Goal: Task Accomplishment & Management: Manage account settings

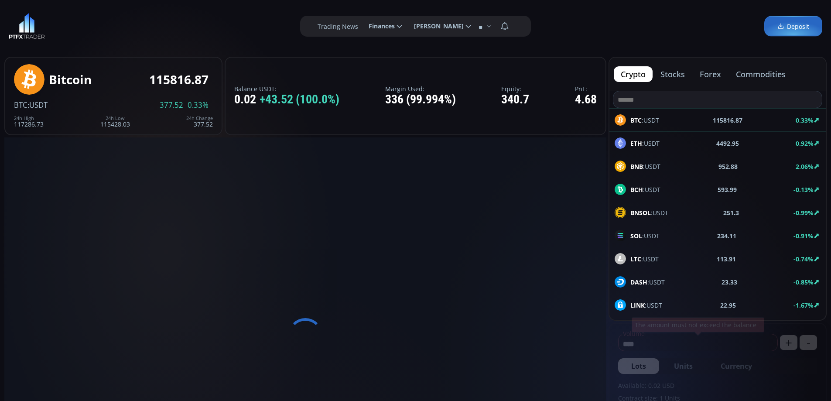
type input "********"
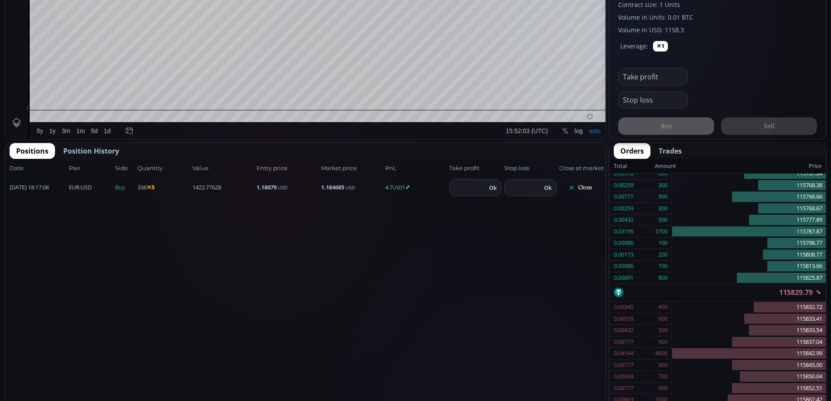
scroll to position [395, 0]
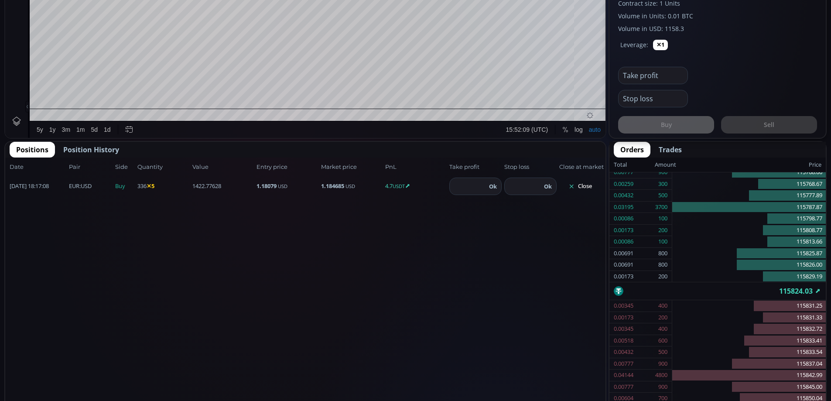
click at [585, 185] on button "Close" at bounding box center [580, 186] width 42 height 14
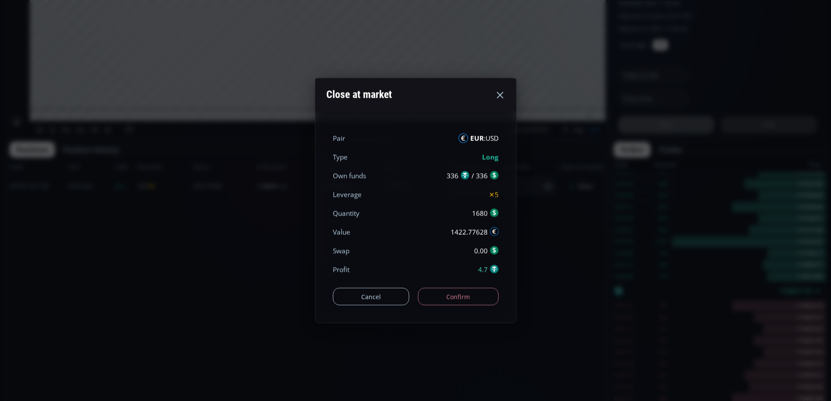
click at [469, 296] on button "Confirm" at bounding box center [458, 296] width 81 height 17
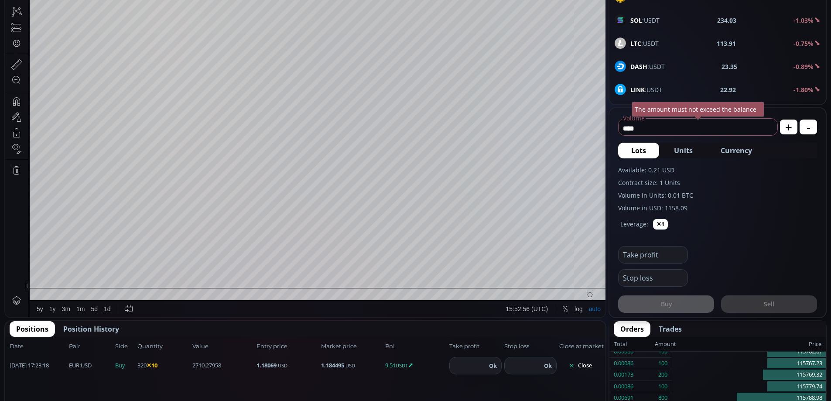
scroll to position [220, 0]
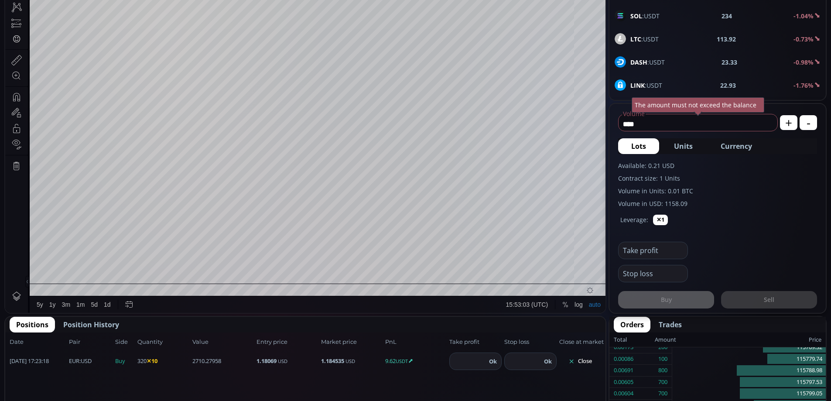
click at [585, 362] on button "Close" at bounding box center [580, 361] width 42 height 14
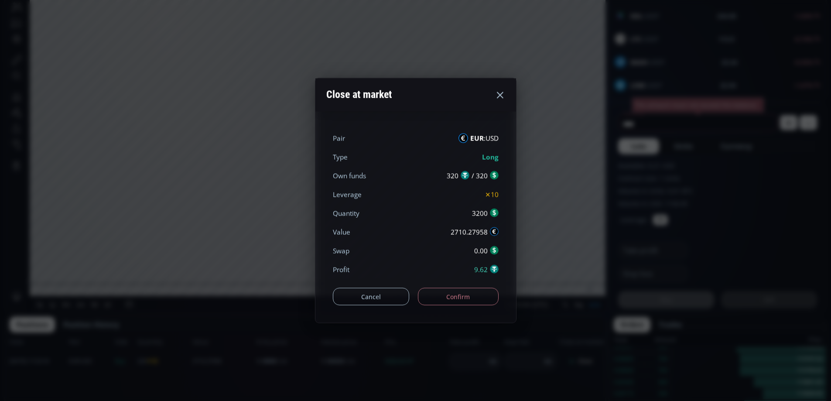
click at [464, 293] on button "Confirm" at bounding box center [458, 296] width 81 height 17
